Goal: Task Accomplishment & Management: Use online tool/utility

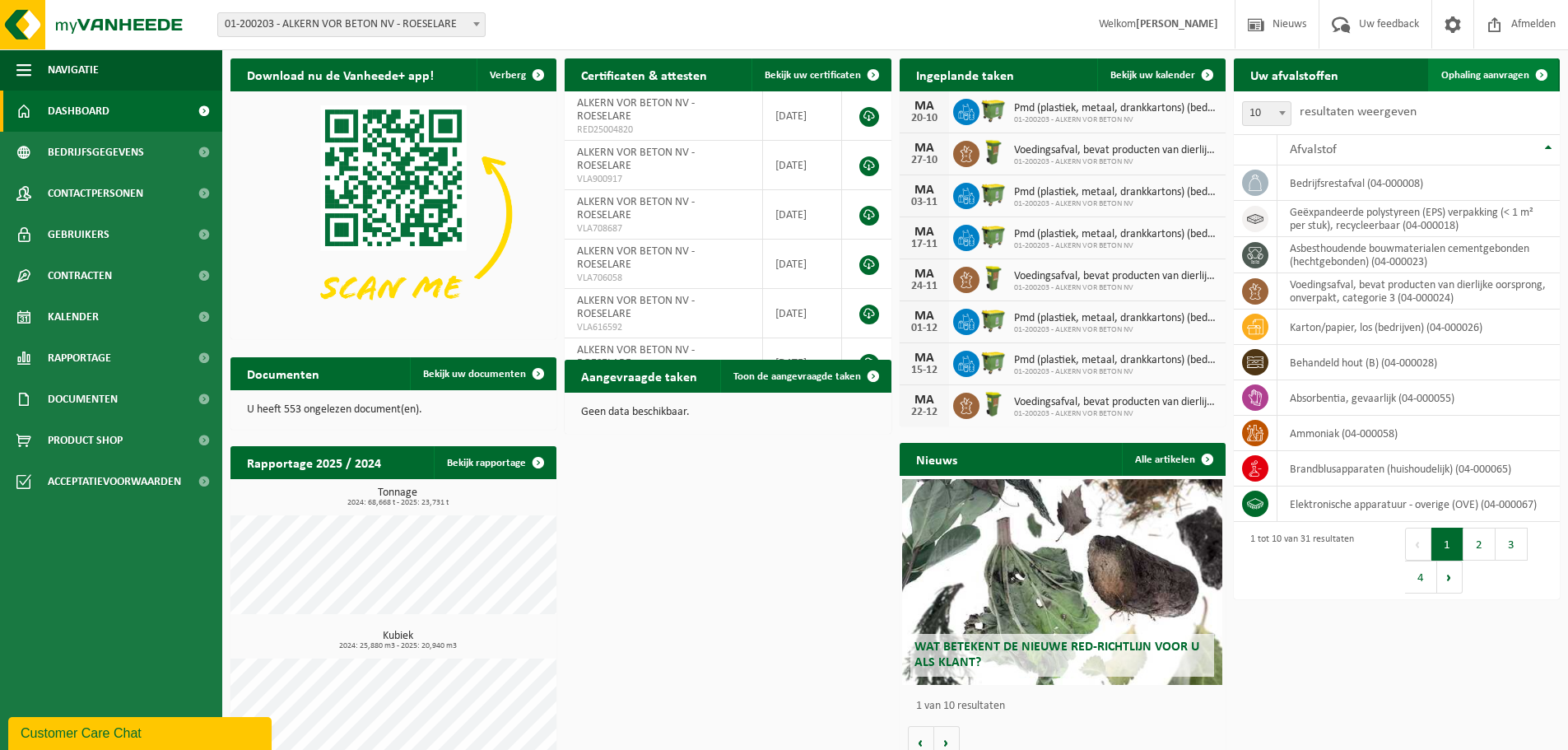
click at [1494, 76] on span "Ophaling aanvragen" at bounding box center [1486, 75] width 88 height 11
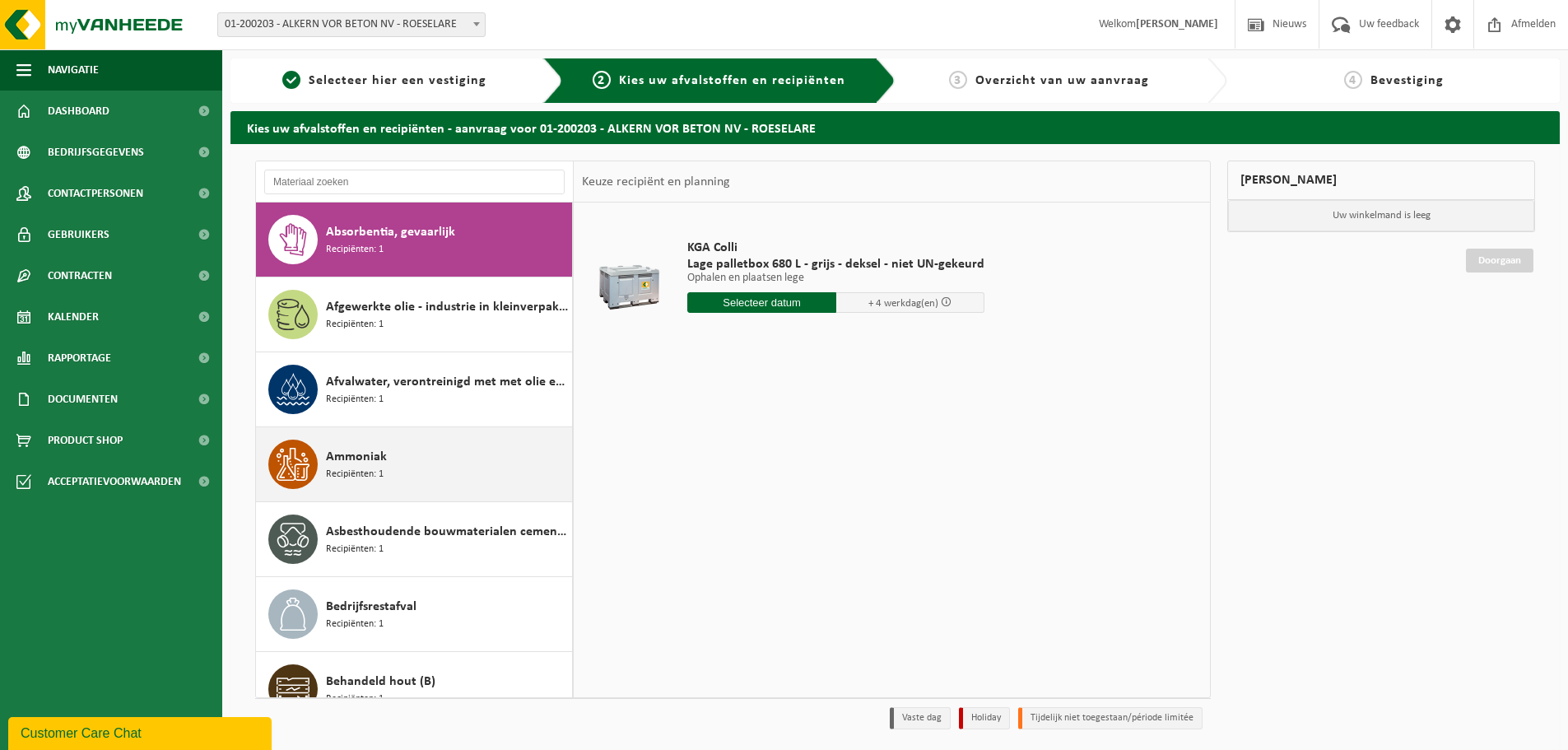
scroll to position [82, 0]
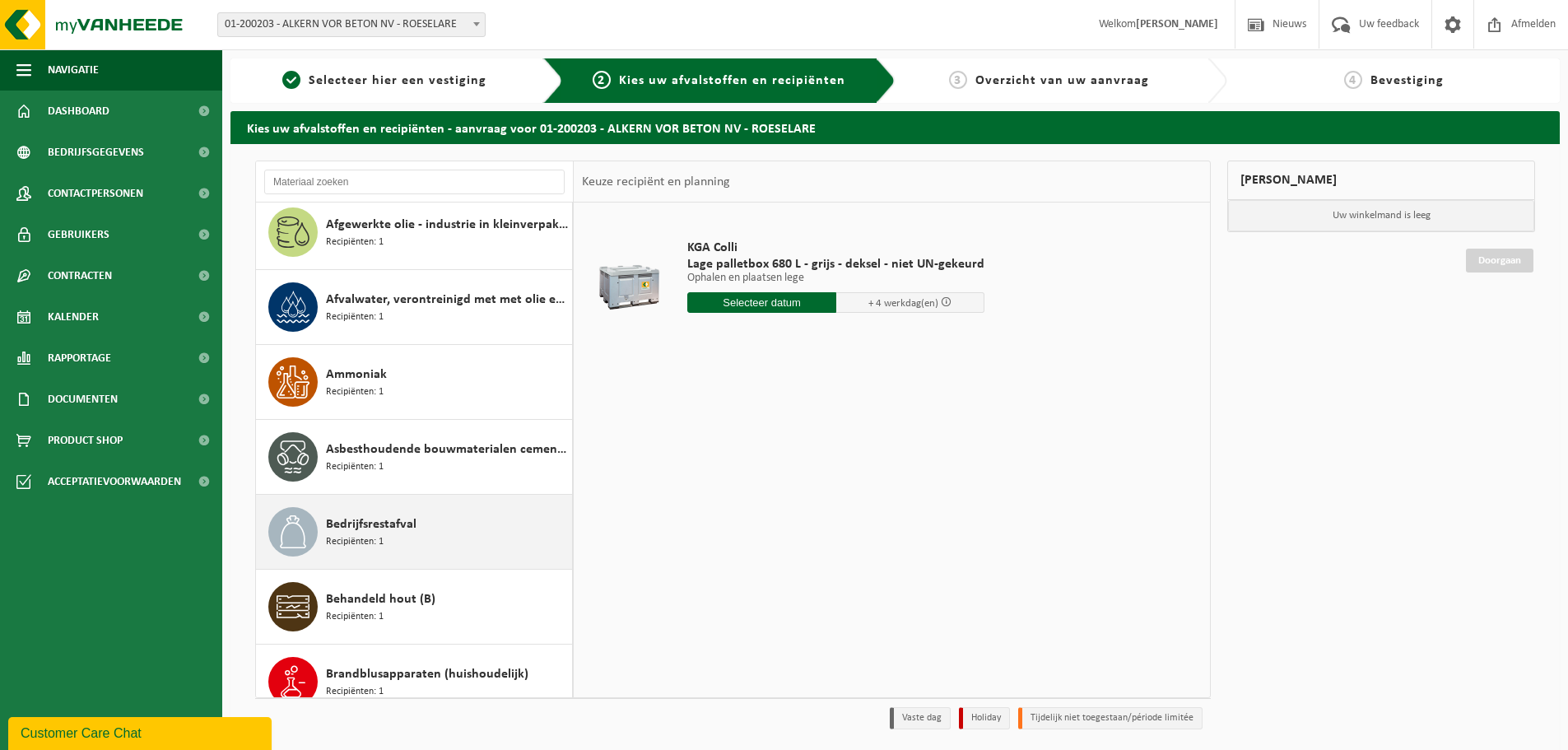
click at [390, 523] on span "Bedrijfsrestafval" at bounding box center [371, 524] width 90 height 20
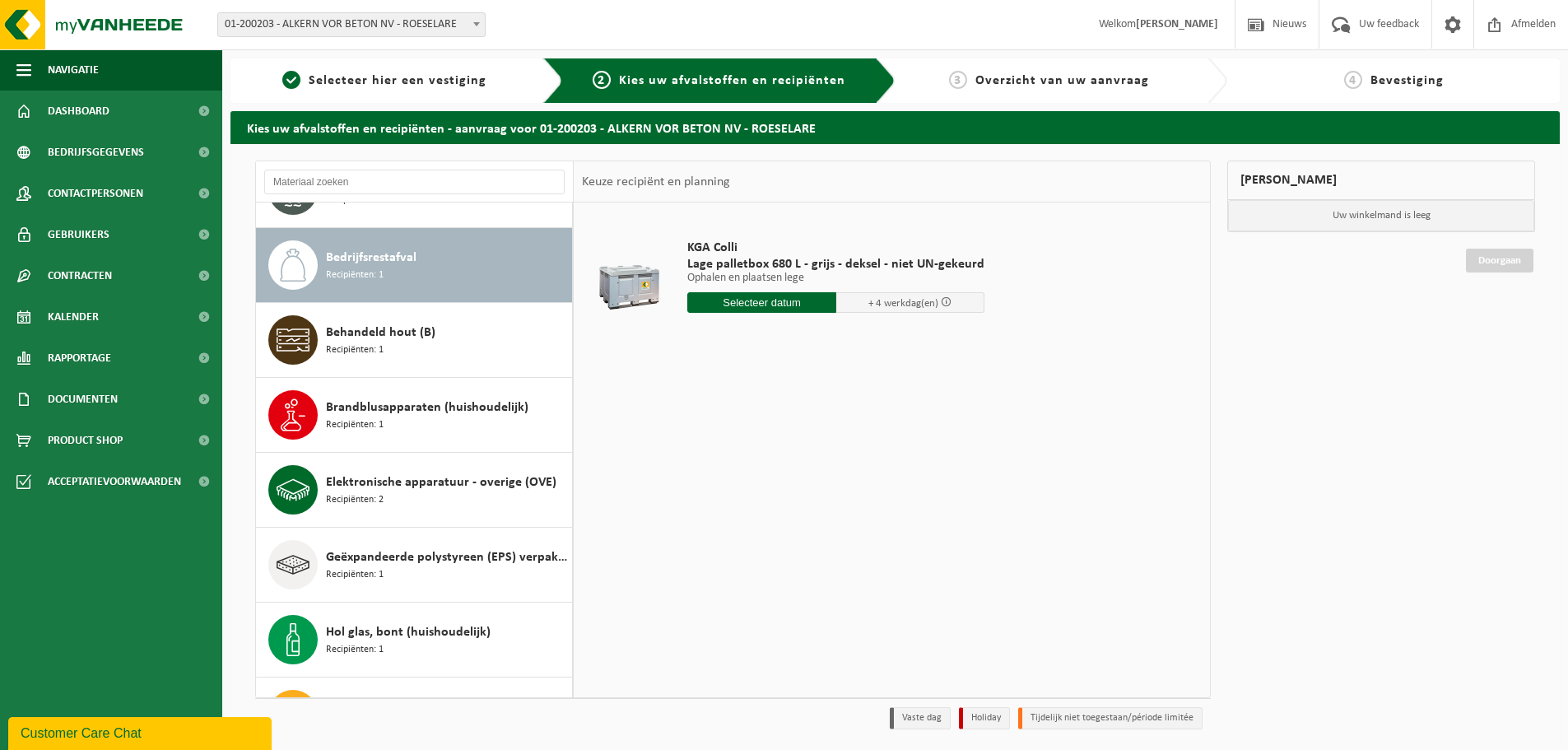
scroll to position [375, 0]
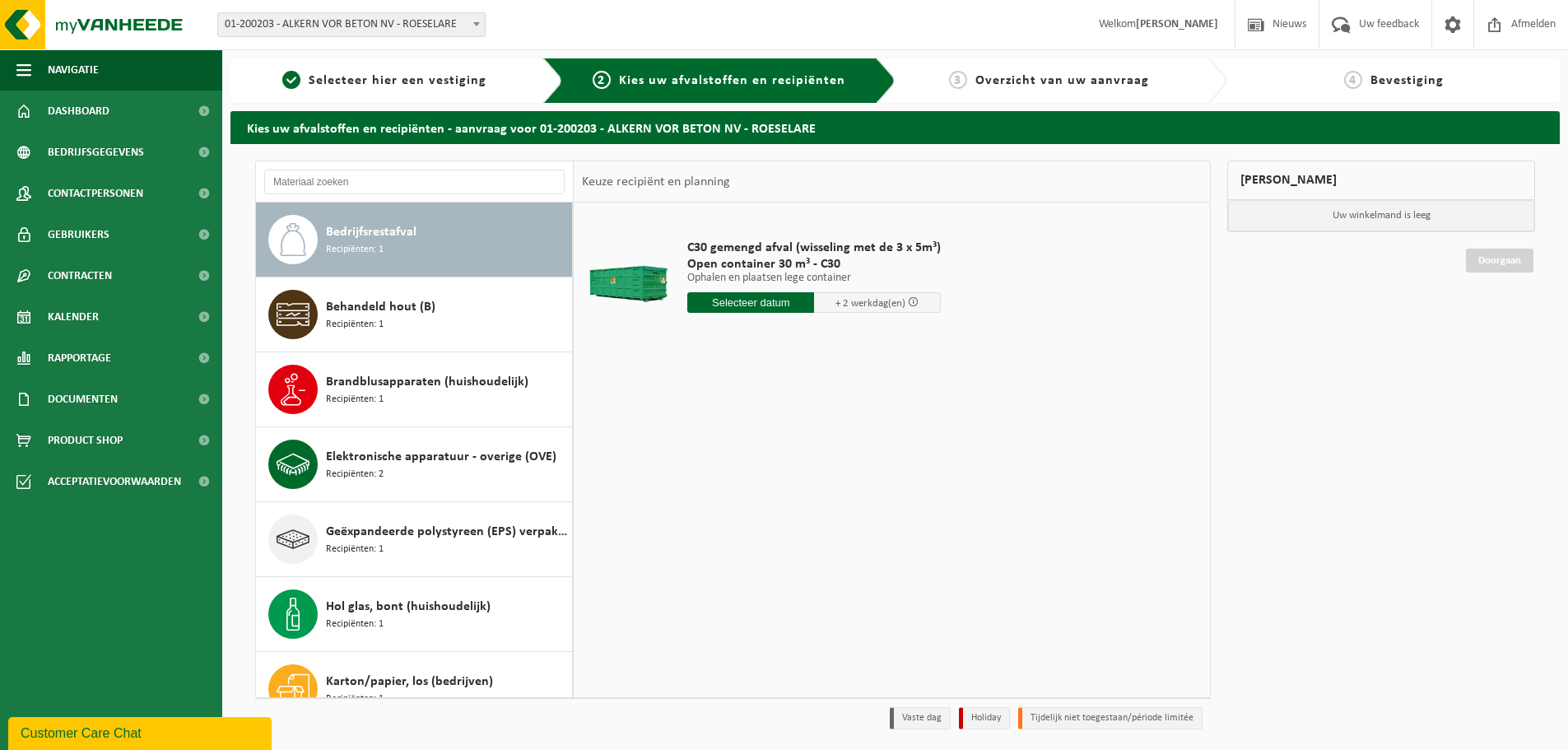
click at [743, 302] on input "text" at bounding box center [751, 302] width 127 height 21
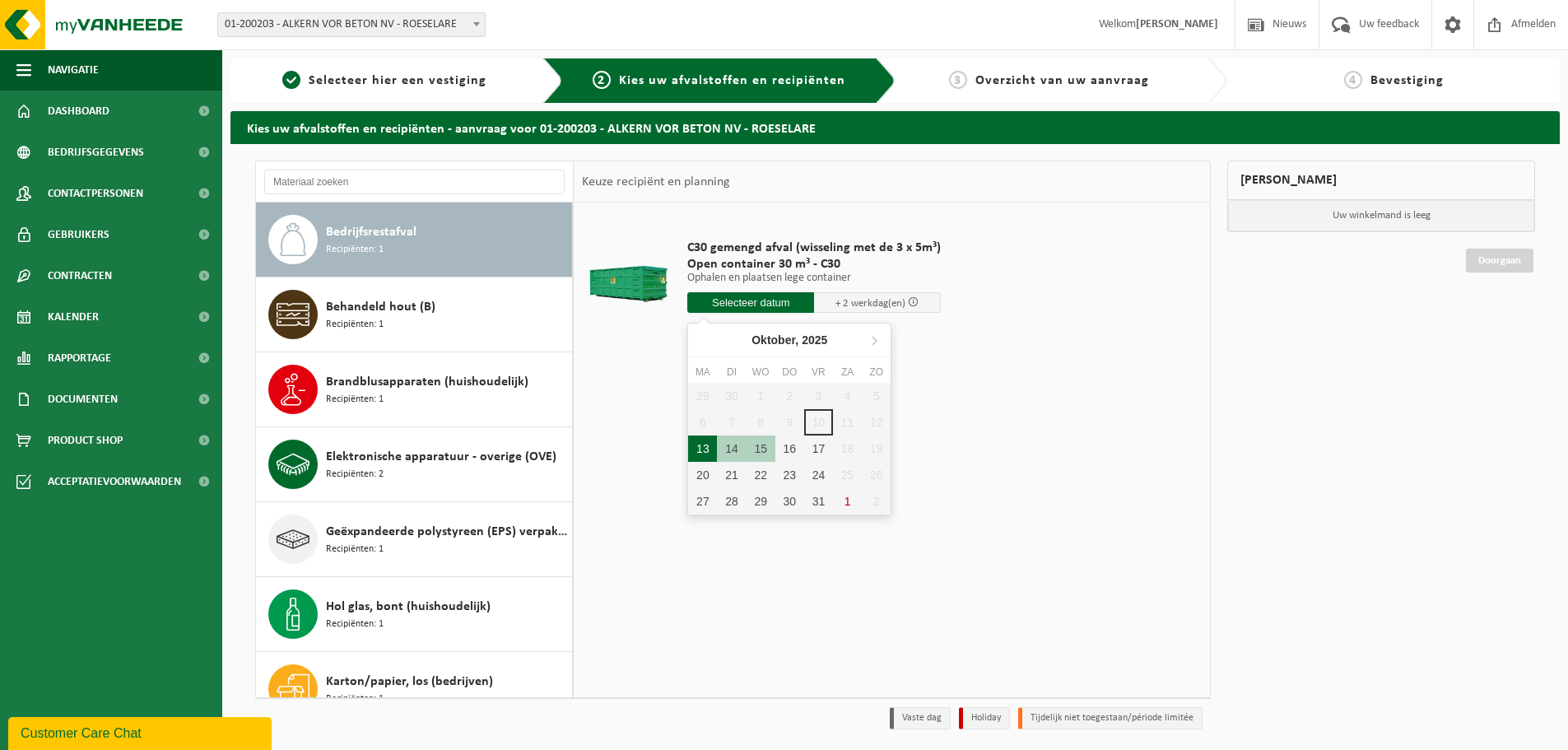
click at [706, 446] on div "13" at bounding box center [702, 449] width 28 height 27
type input "Van 2025-10-13"
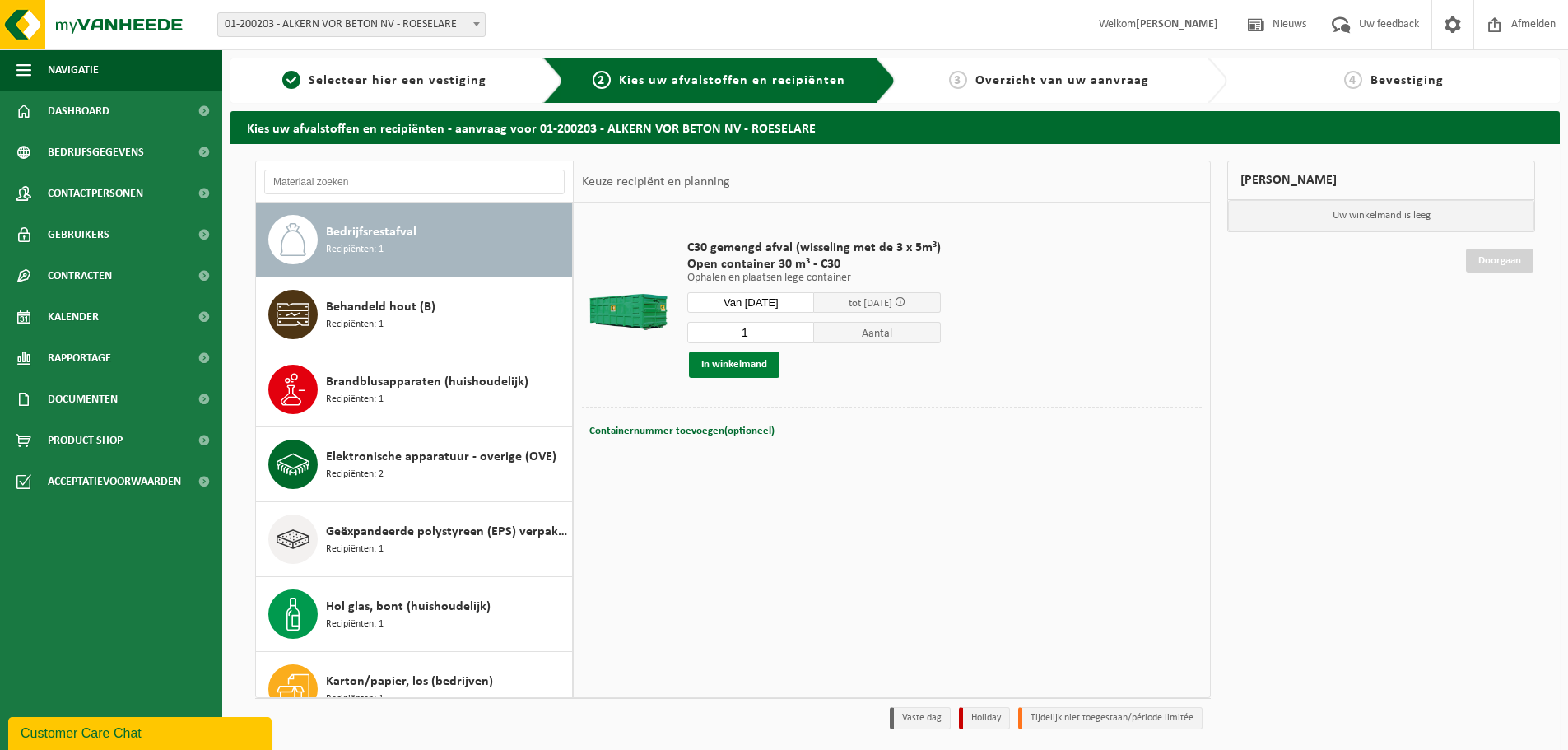
click at [748, 363] on button "In winkelmand" at bounding box center [734, 364] width 90 height 27
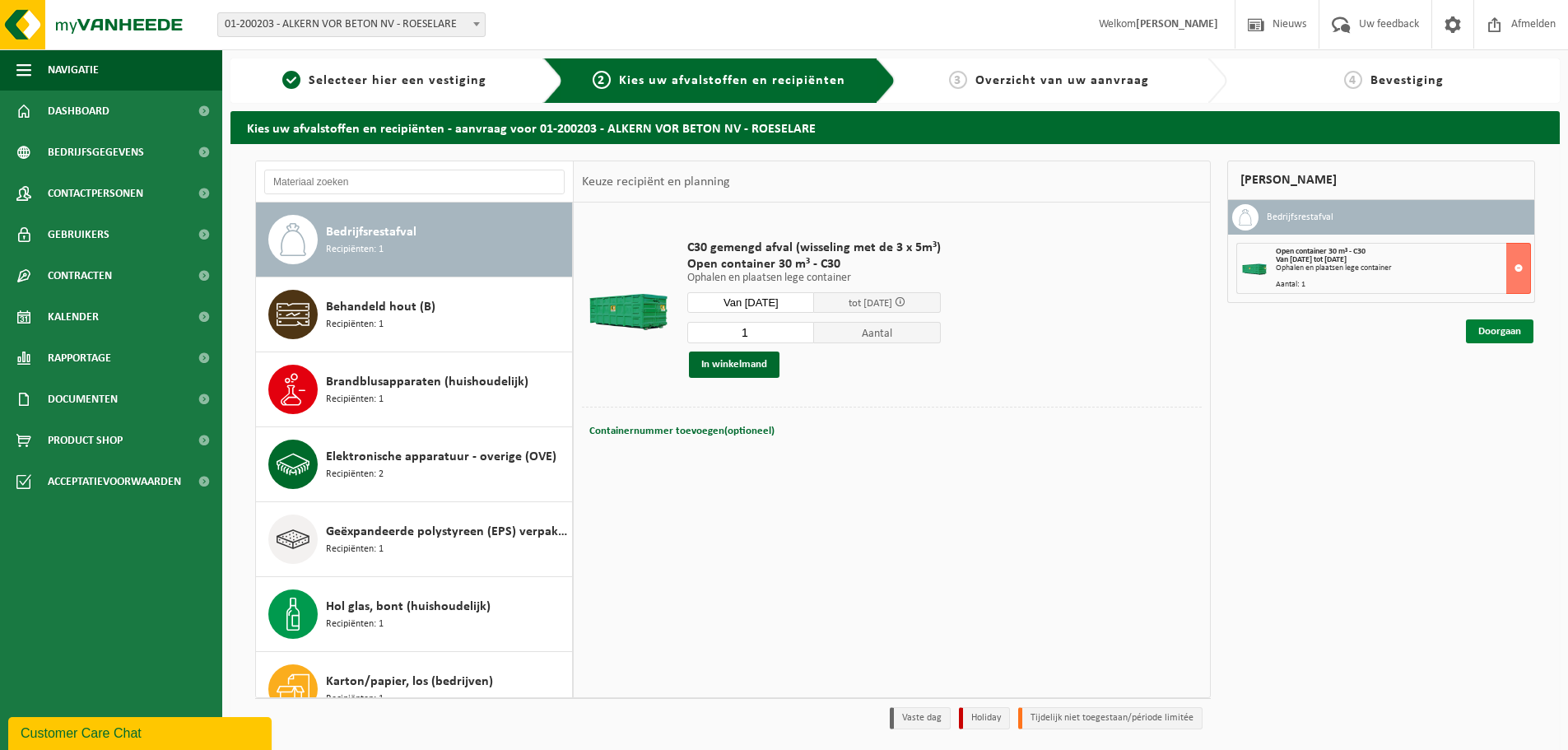
click at [1495, 334] on link "Doorgaan" at bounding box center [1499, 332] width 68 height 24
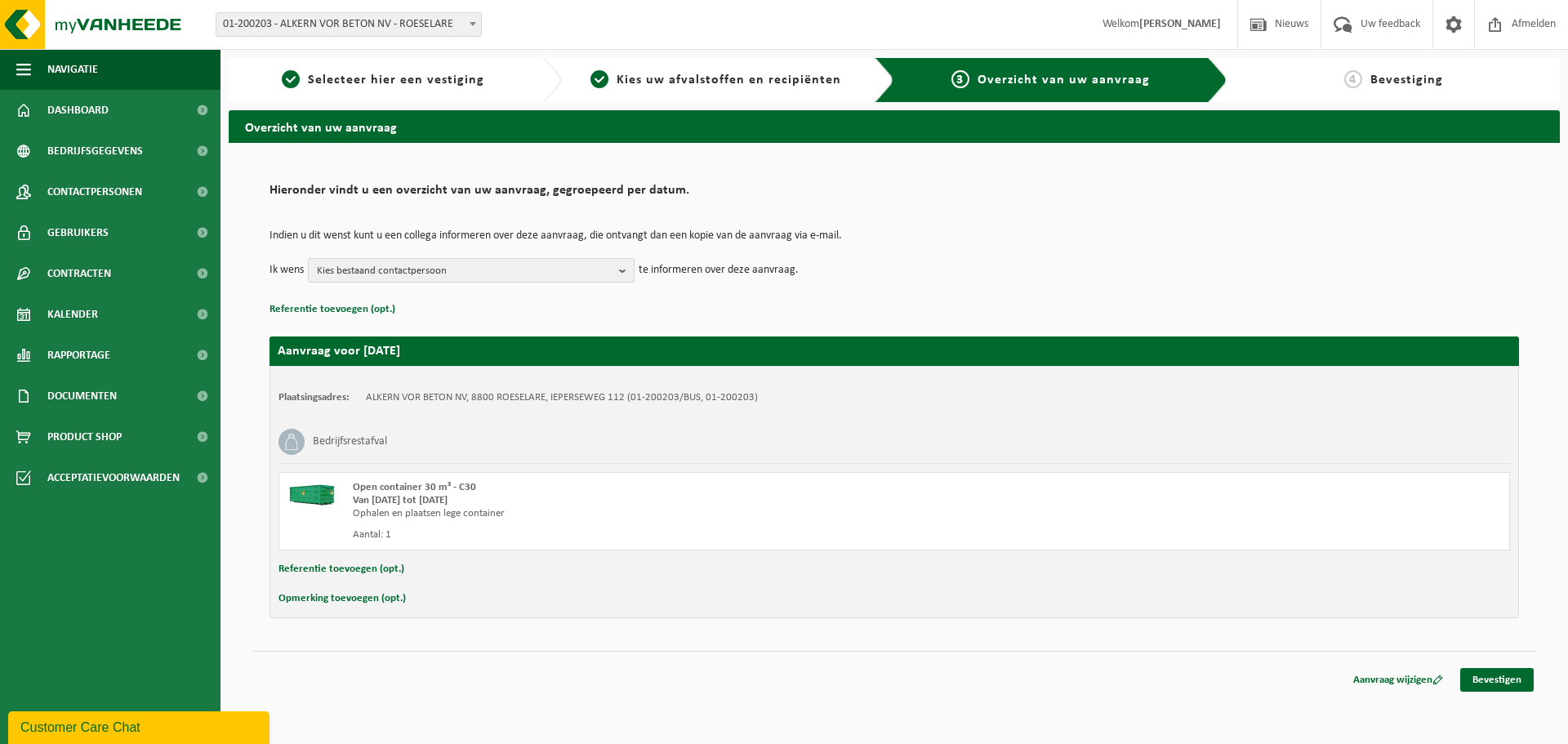
click at [606, 273] on span "Kies bestaand contactpersoon" at bounding box center [465, 271] width 296 height 24
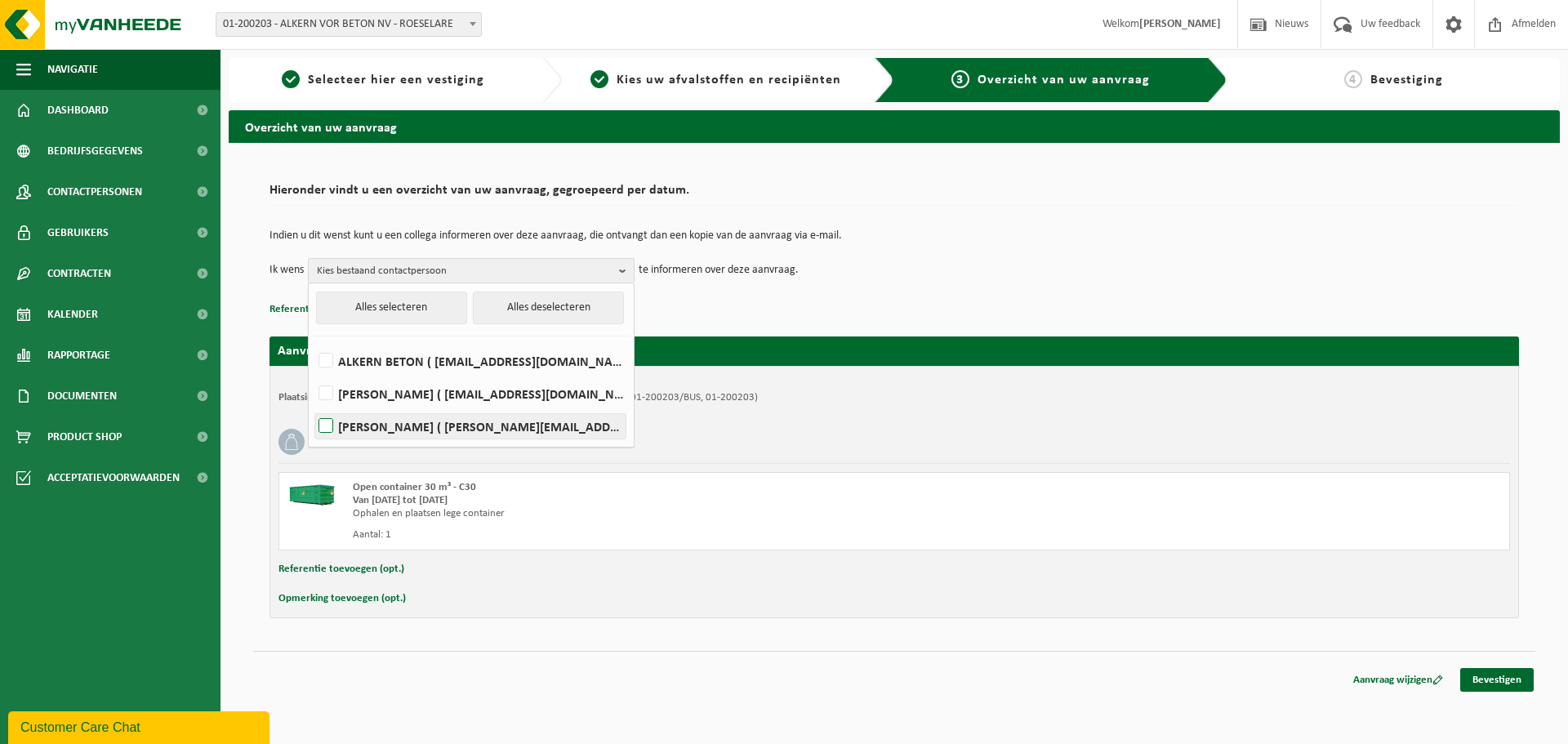
click at [505, 420] on label "Kathy Vannieuwenhuyse ( kathy.vannieuwenhuyse@alkern.be )" at bounding box center [470, 426] width 310 height 24
click at [312, 406] on input "Kathy Vannieuwenhuyse ( kathy.vannieuwenhuyse@alkern.be )" at bounding box center [312, 405] width 1 height 1
checkbox input "true"
click at [1505, 682] on link "Bevestigen" at bounding box center [1497, 680] width 74 height 23
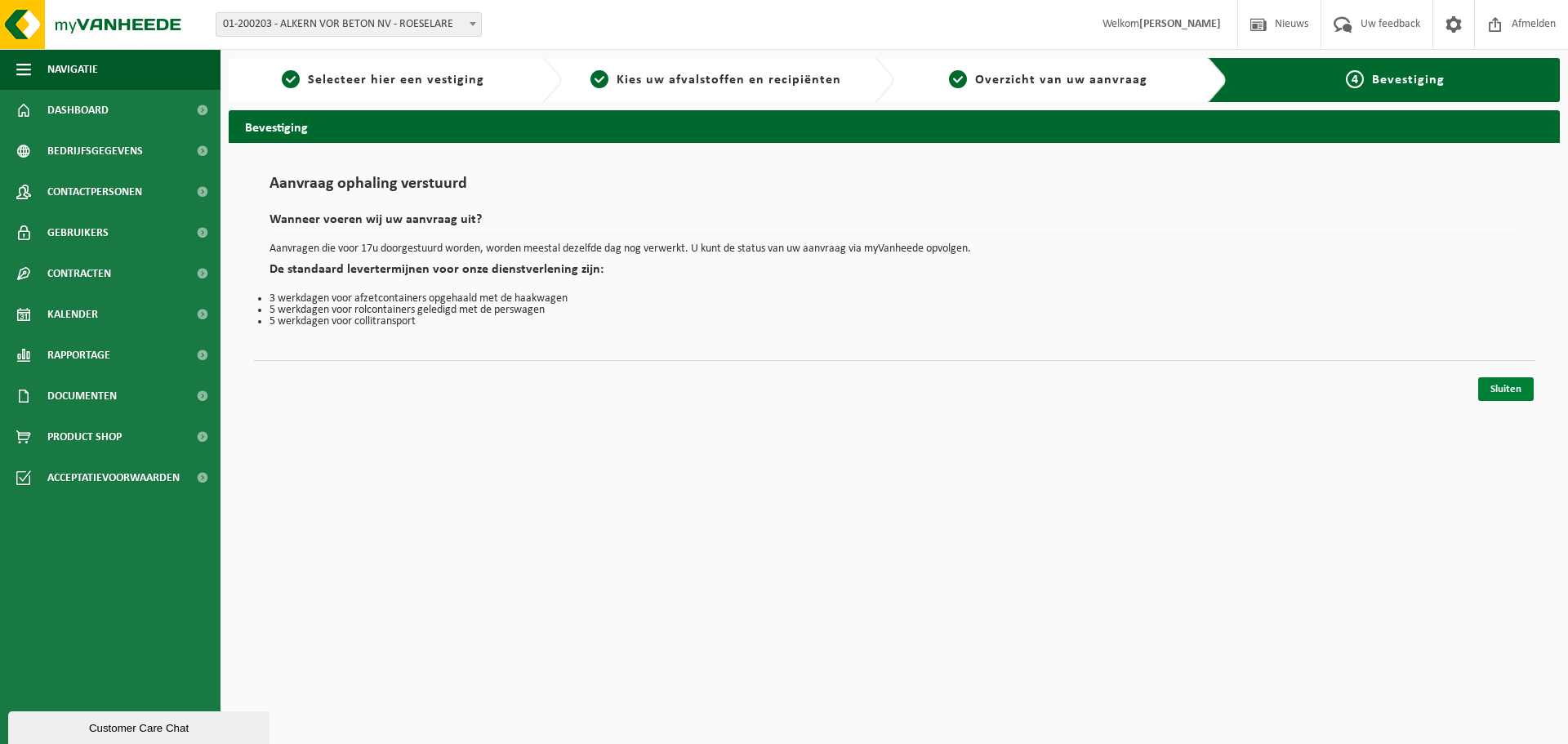
click at [1510, 390] on link "Sluiten" at bounding box center [1506, 390] width 55 height 23
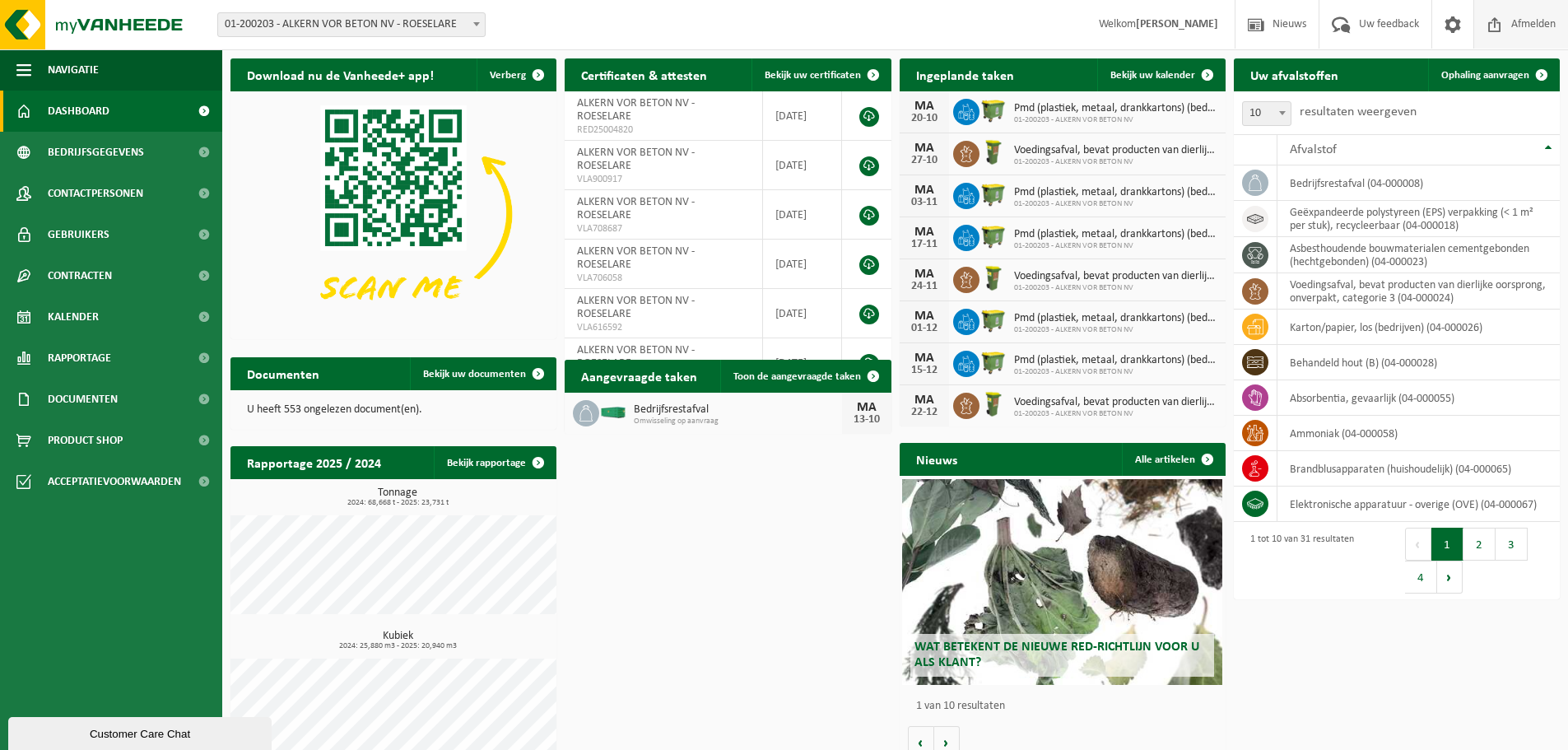
click at [1523, 25] on span "Afmelden" at bounding box center [1534, 25] width 53 height 49
